Goal: Task Accomplishment & Management: Use online tool/utility

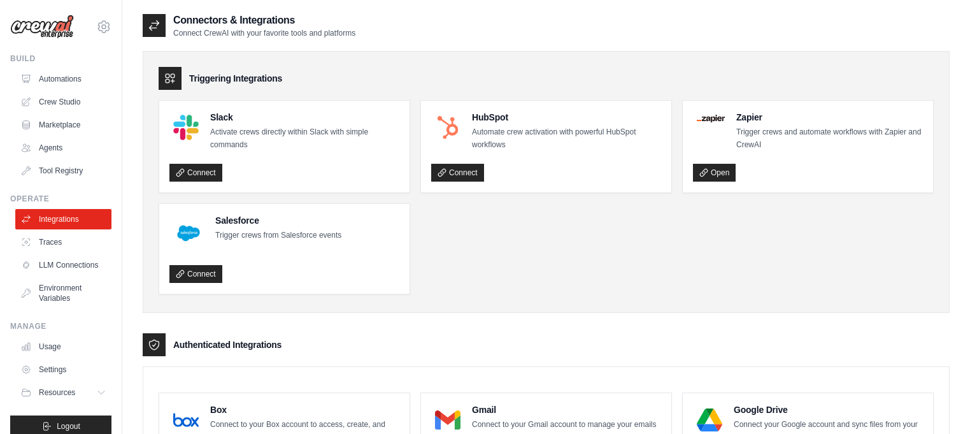
scroll to position [158, 0]
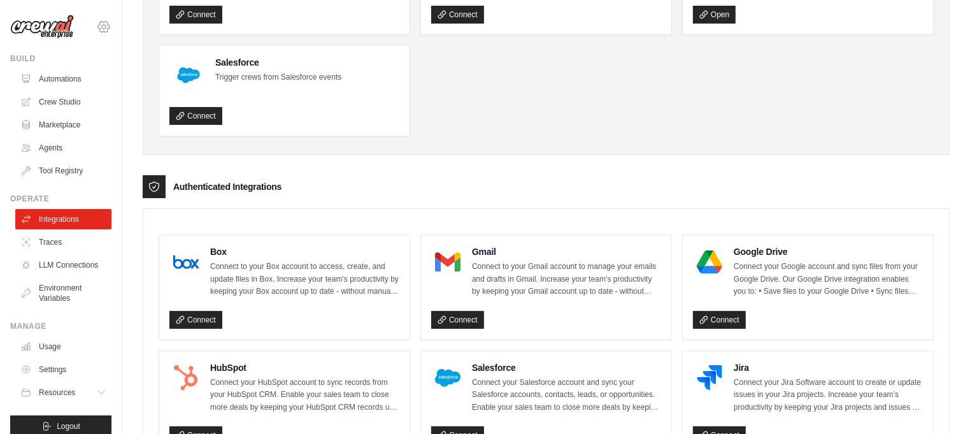
click at [109, 20] on div "johnpendergrass@quavermusic.com Settings" at bounding box center [60, 20] width 101 height 41
click at [104, 25] on icon at bounding box center [104, 27] width 4 height 4
click at [76, 86] on link "Settings" at bounding box center [104, 85] width 112 height 23
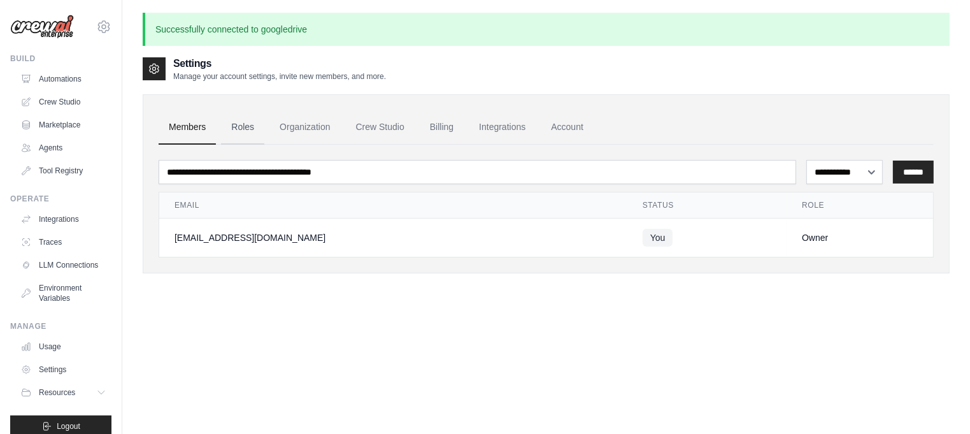
click at [236, 125] on link "Roles" at bounding box center [242, 127] width 43 height 34
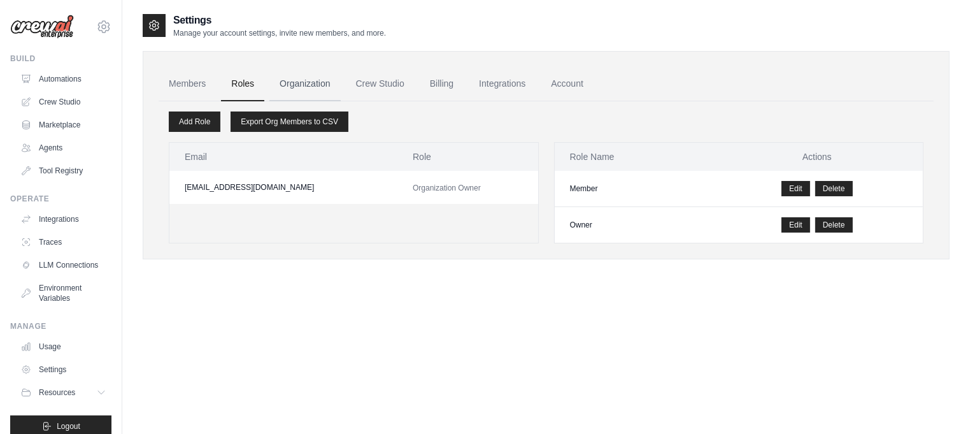
click at [306, 80] on link "Organization" at bounding box center [304, 84] width 71 height 34
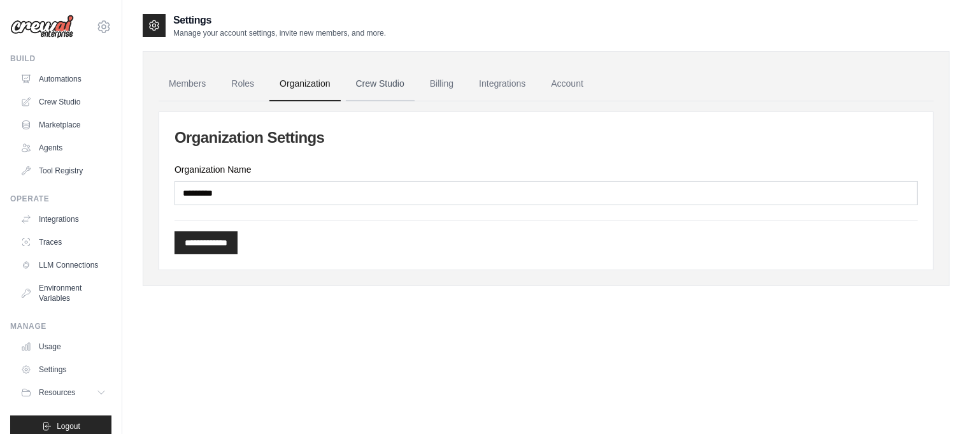
click at [372, 80] on link "Crew Studio" at bounding box center [380, 84] width 69 height 34
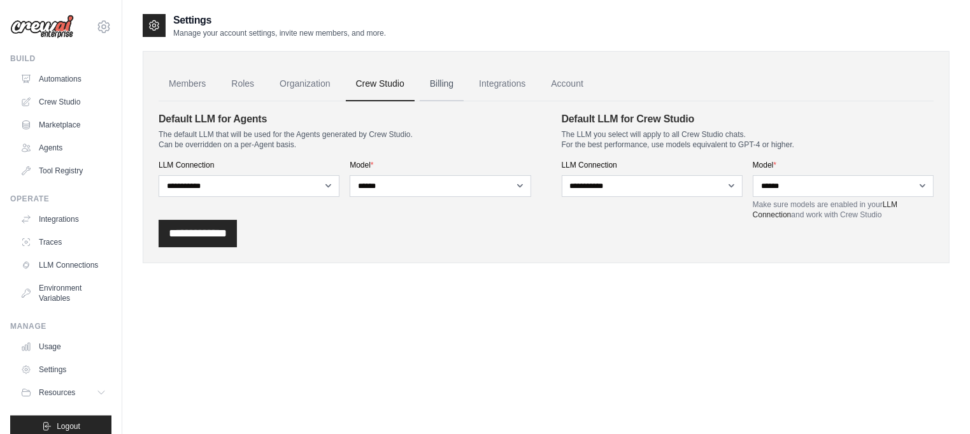
click at [427, 82] on link "Billing" at bounding box center [442, 84] width 44 height 34
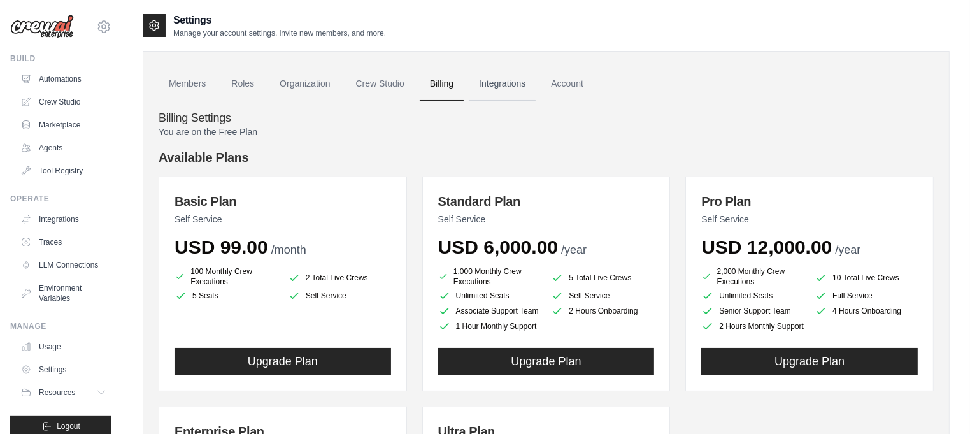
click at [505, 82] on link "Integrations" at bounding box center [502, 84] width 67 height 34
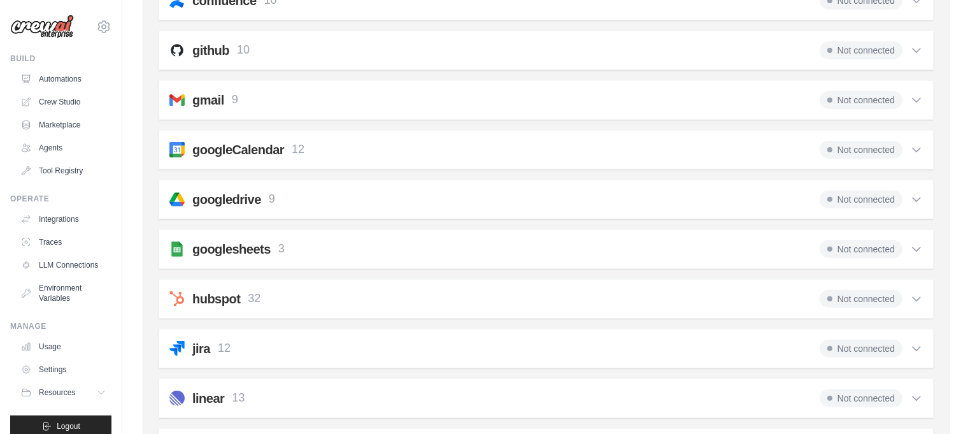
scroll to position [446, 0]
click at [914, 195] on icon at bounding box center [916, 198] width 13 height 13
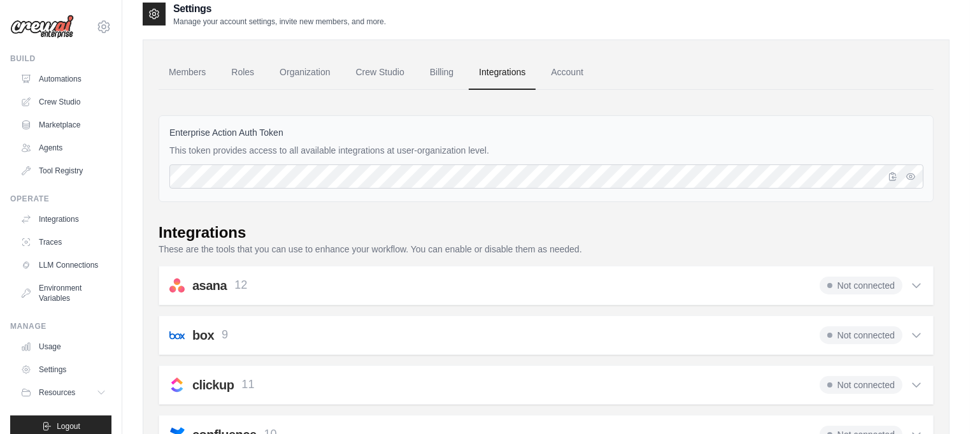
scroll to position [0, 0]
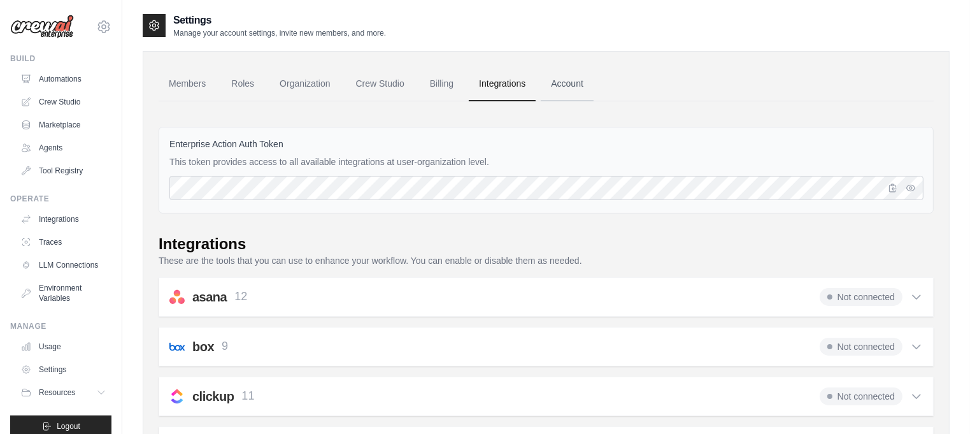
click at [561, 83] on link "Account" at bounding box center [567, 84] width 53 height 34
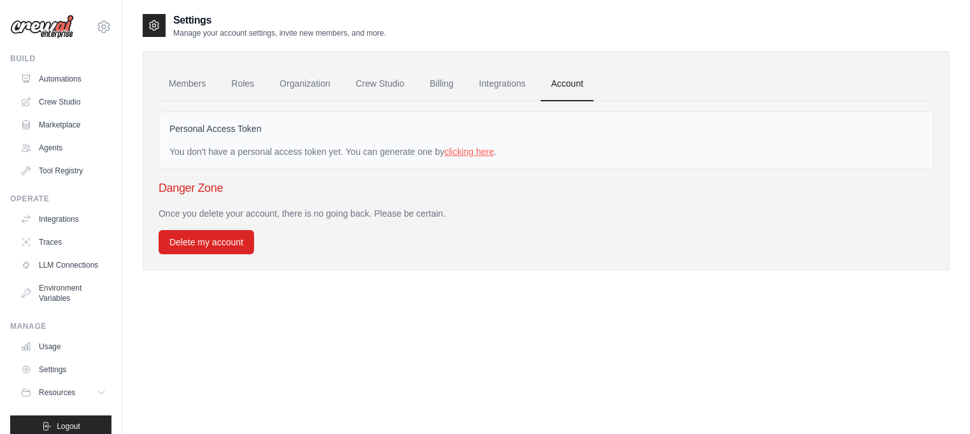
click at [471, 152] on link "clicking here" at bounding box center [469, 151] width 50 height 10
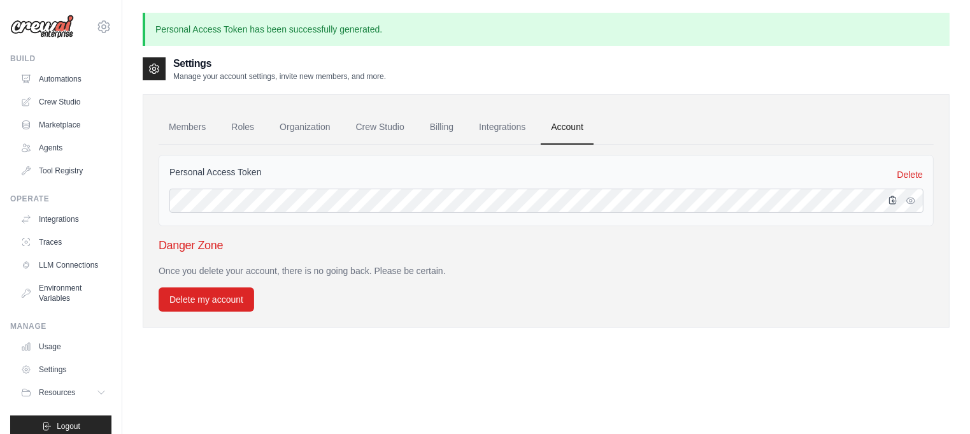
click at [891, 201] on icon "button" at bounding box center [892, 200] width 10 height 10
click at [184, 126] on link "Members" at bounding box center [187, 127] width 57 height 34
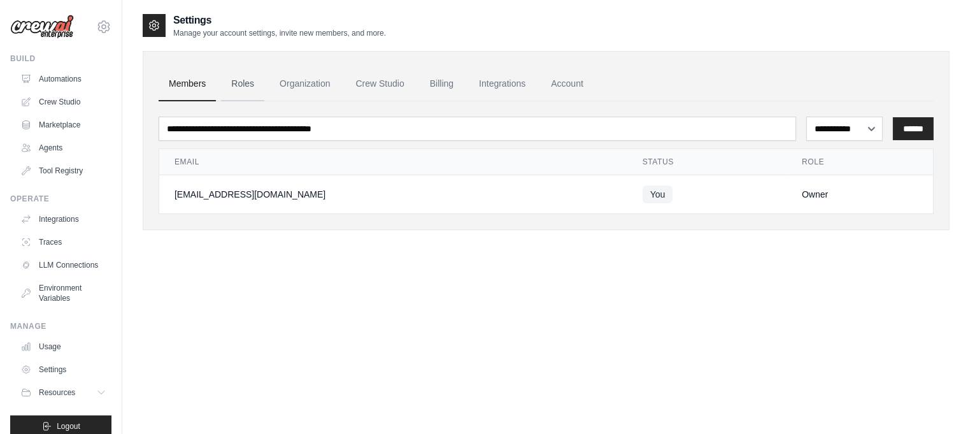
click at [236, 82] on link "Roles" at bounding box center [242, 84] width 43 height 34
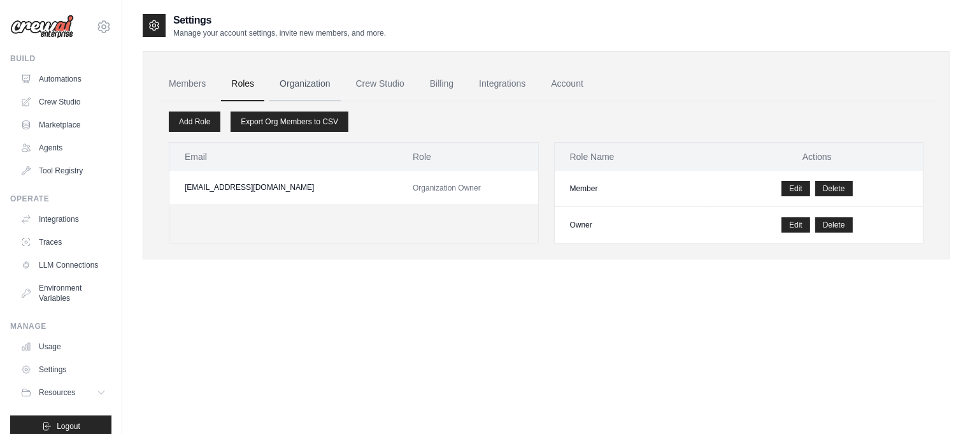
click at [308, 80] on link "Organization" at bounding box center [304, 84] width 71 height 34
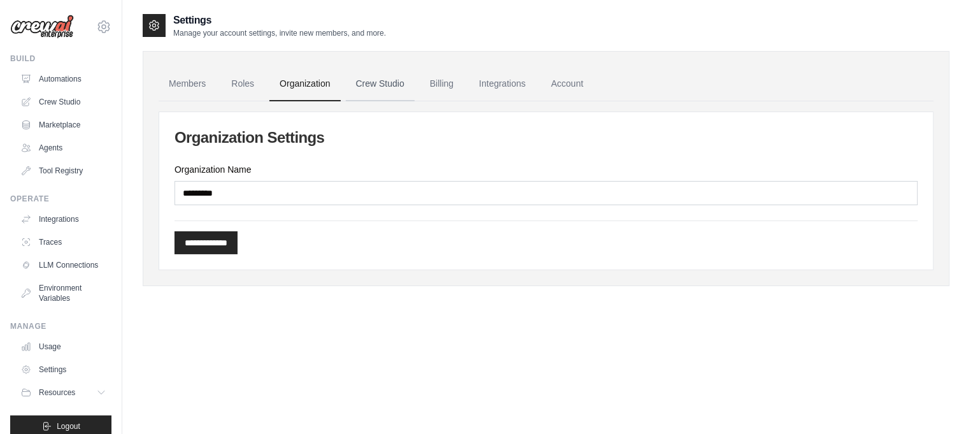
click at [393, 80] on link "Crew Studio" at bounding box center [380, 84] width 69 height 34
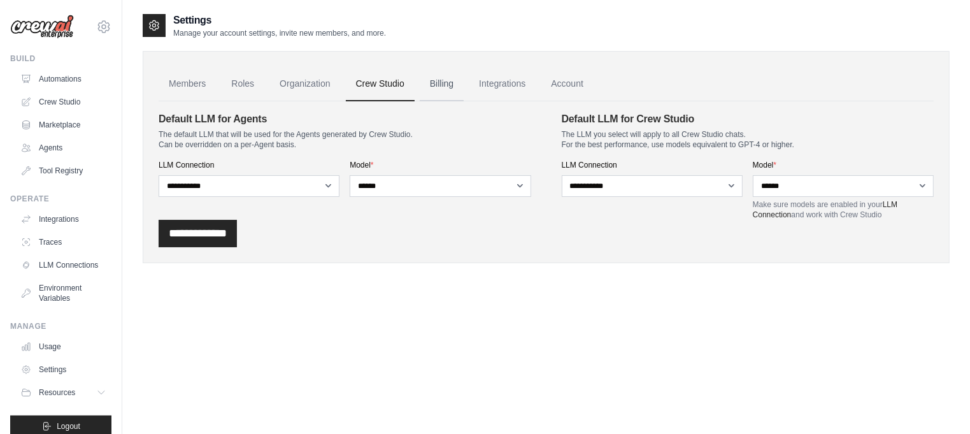
click at [443, 83] on link "Billing" at bounding box center [442, 84] width 44 height 34
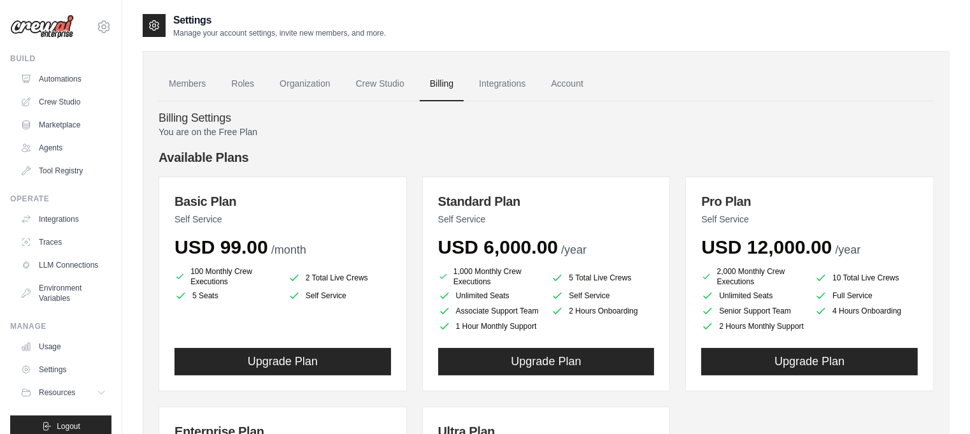
click at [446, 31] on div "Settings Manage your account settings, invite new members, and more." at bounding box center [546, 25] width 807 height 25
click at [702, 36] on div "Settings Manage your account settings, invite new members, and more." at bounding box center [546, 25] width 807 height 25
click at [373, 81] on link "Crew Studio" at bounding box center [380, 84] width 69 height 34
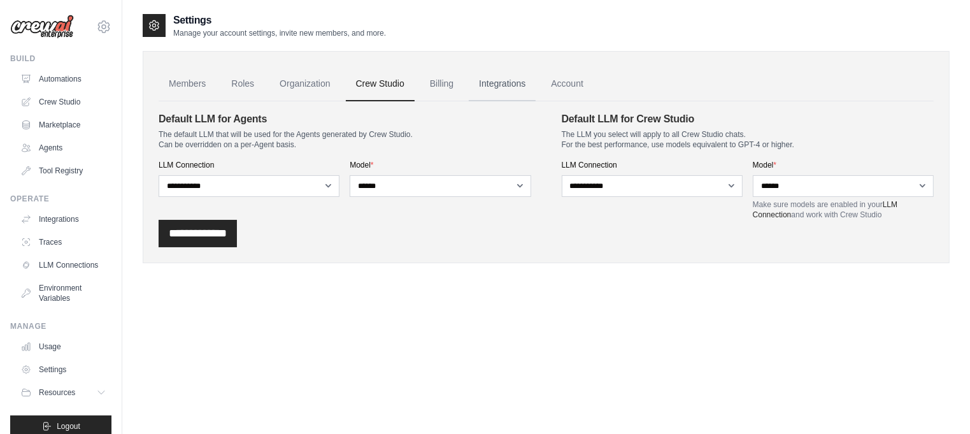
click at [494, 81] on link "Integrations" at bounding box center [502, 84] width 67 height 34
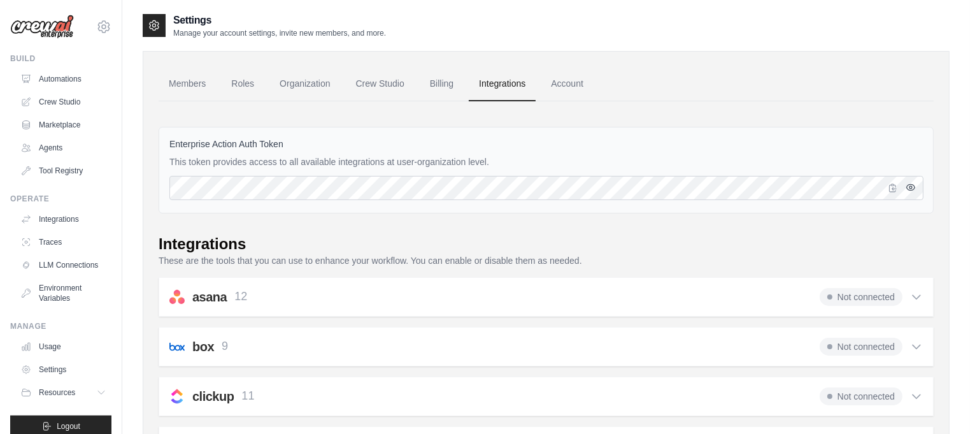
click at [911, 187] on icon "button" at bounding box center [910, 187] width 3 height 3
click at [889, 188] on icon "button" at bounding box center [892, 187] width 10 height 10
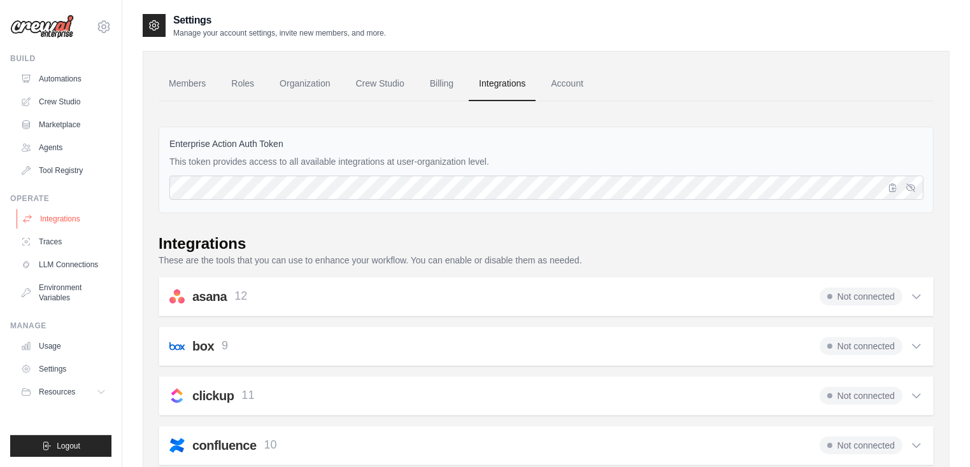
click at [59, 220] on link "Integrations" at bounding box center [65, 219] width 96 height 20
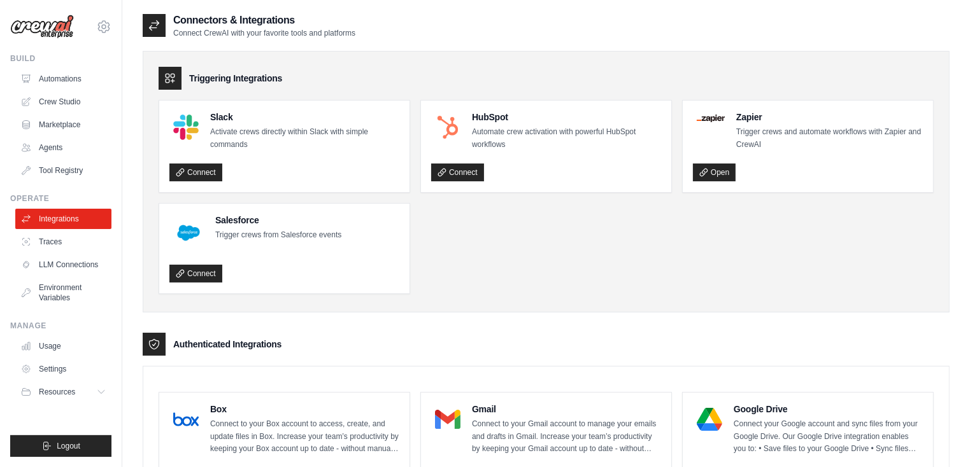
scroll to position [313, 0]
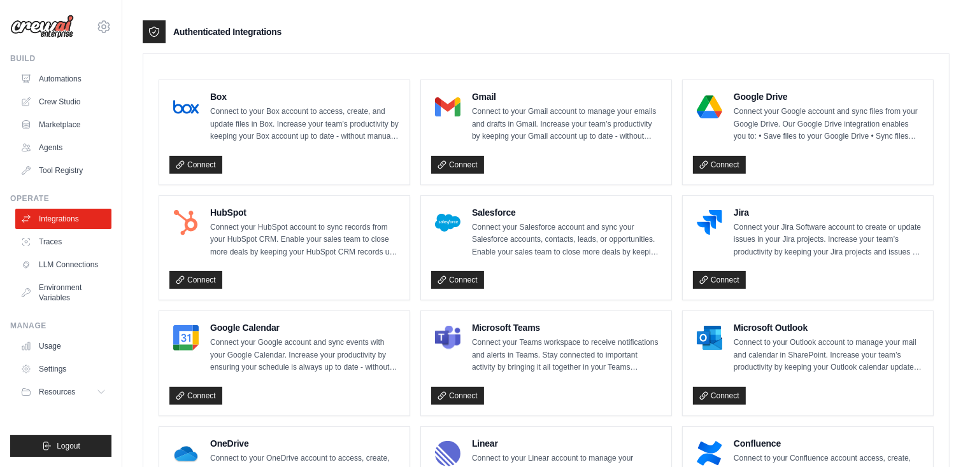
click at [714, 151] on div "Connect" at bounding box center [808, 163] width 230 height 24
click at [718, 160] on link "Connect" at bounding box center [719, 165] width 53 height 18
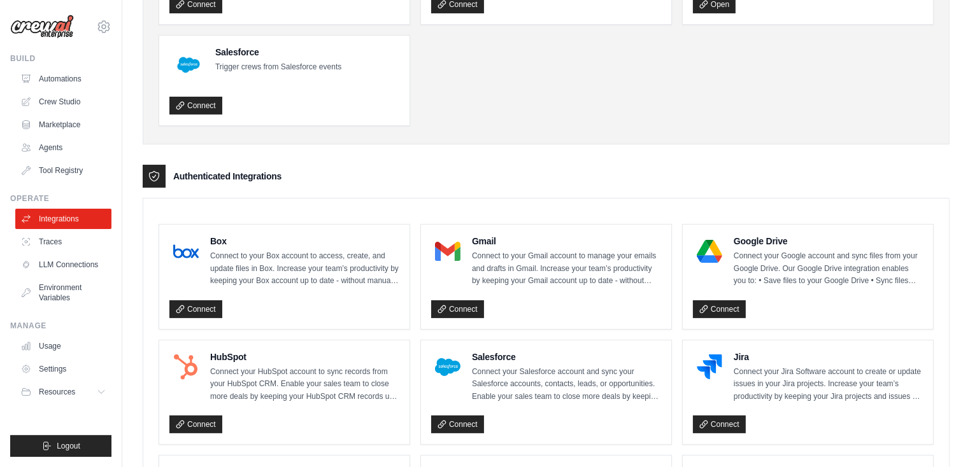
scroll to position [84, 0]
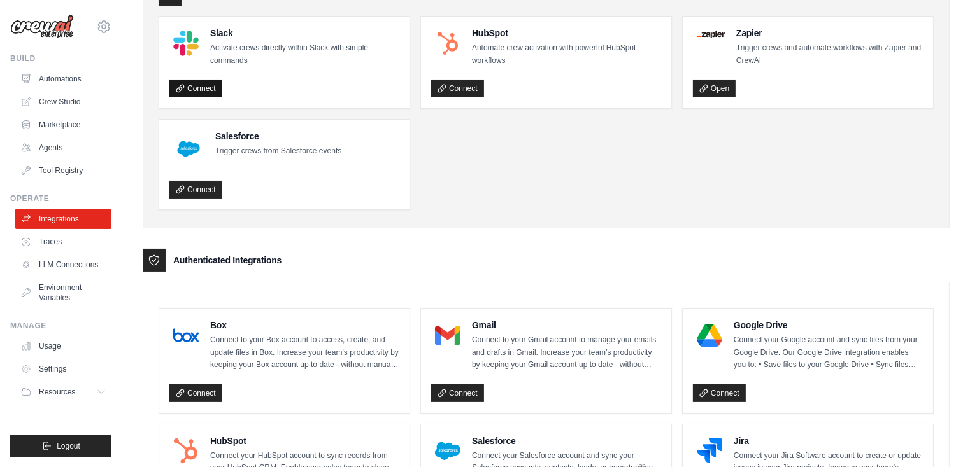
click at [194, 87] on link "Connect" at bounding box center [195, 89] width 53 height 18
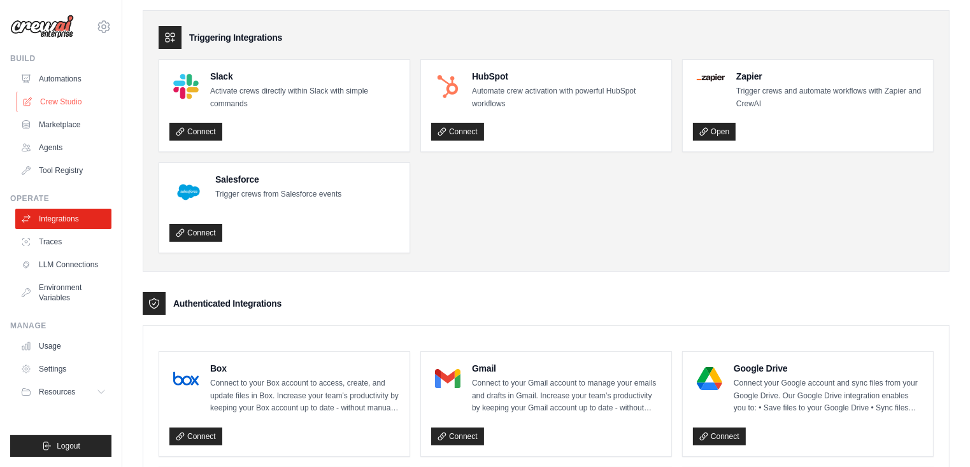
click at [61, 99] on link "Crew Studio" at bounding box center [65, 102] width 96 height 20
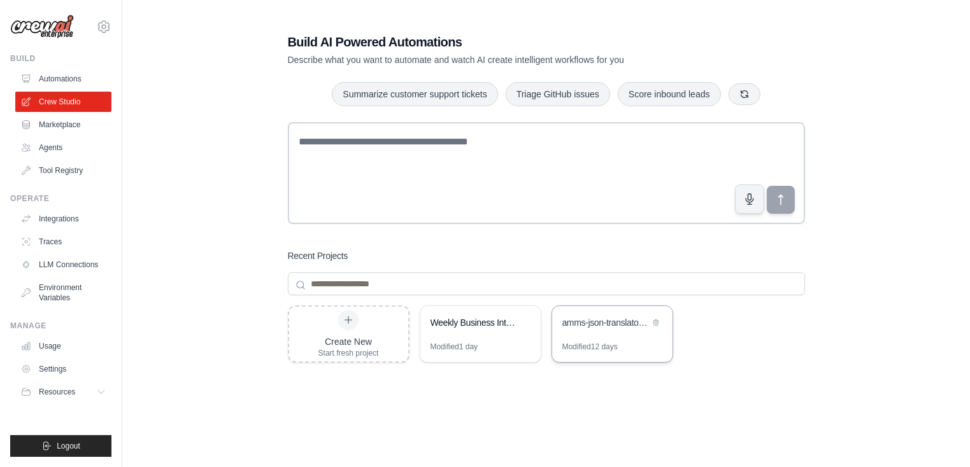
click at [616, 319] on div "amms-json-translator-crew" at bounding box center [605, 322] width 87 height 13
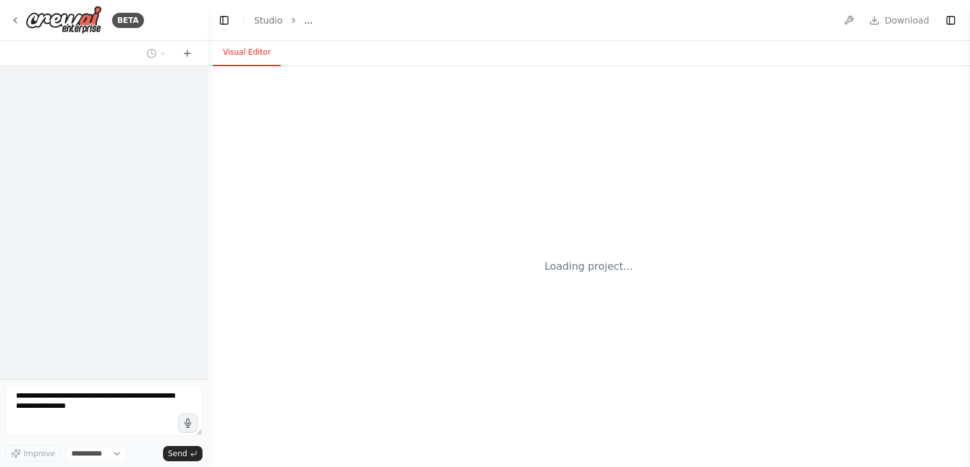
select select "****"
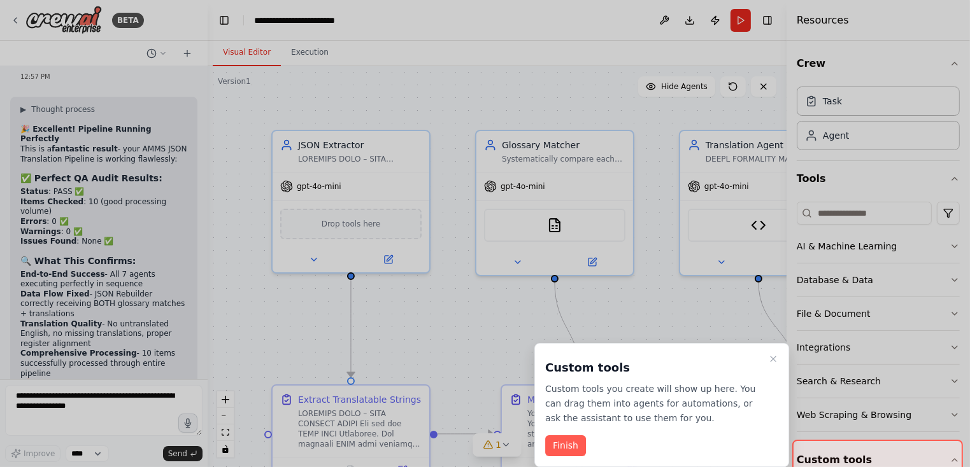
scroll to position [48157, 0]
